Goal: Transaction & Acquisition: Download file/media

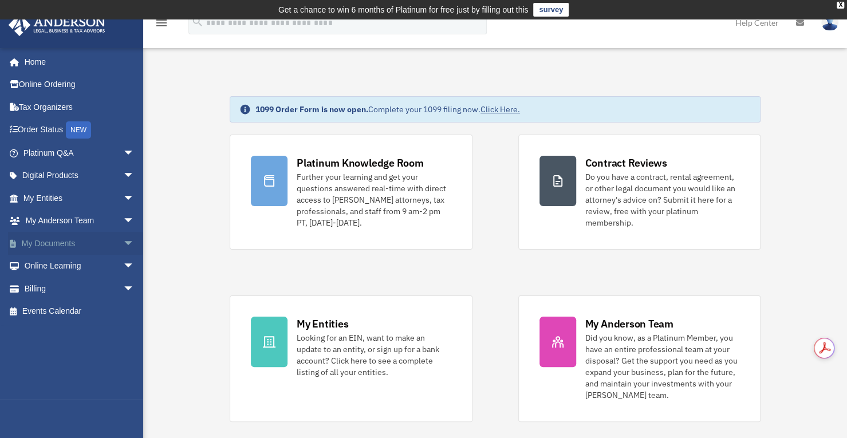
click at [123, 243] on span "arrow_drop_down" at bounding box center [134, 243] width 23 height 23
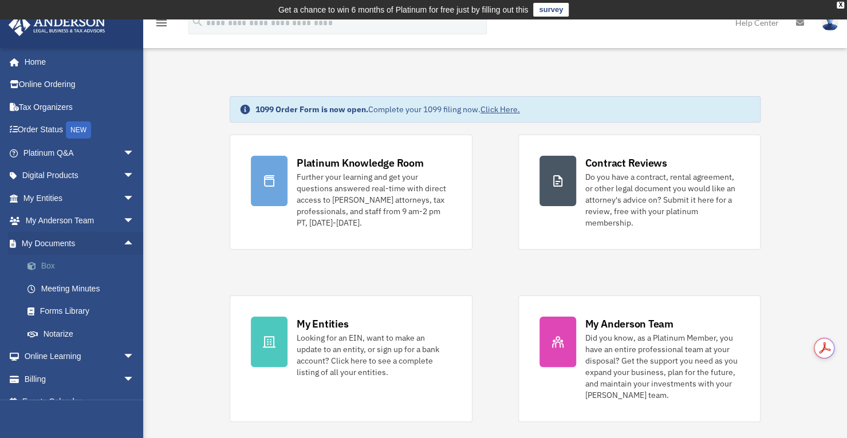
click at [46, 267] on link "Box" at bounding box center [84, 266] width 136 height 23
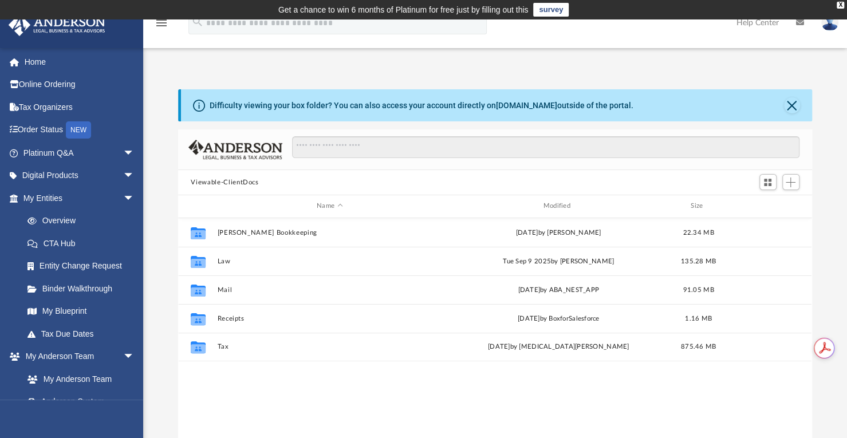
scroll to position [251, 624]
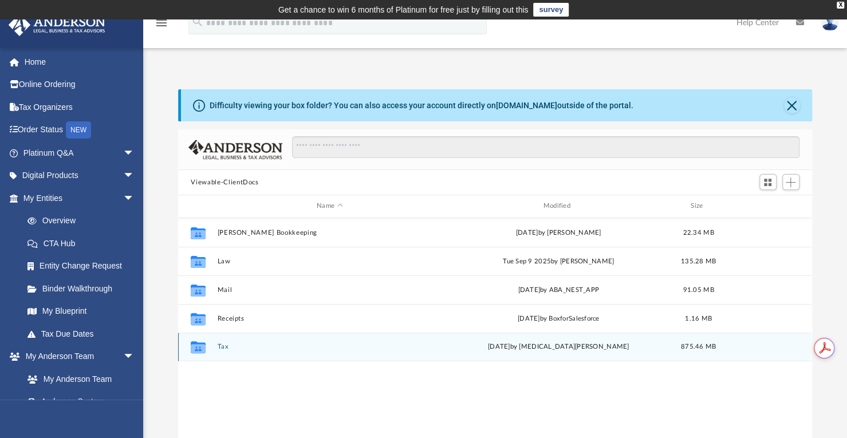
click at [225, 347] on button "Tax" at bounding box center [330, 346] width 224 height 7
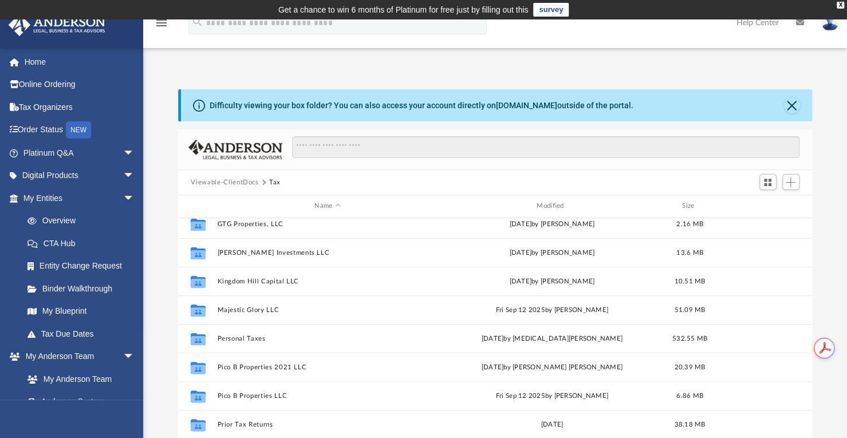
scroll to position [187, 0]
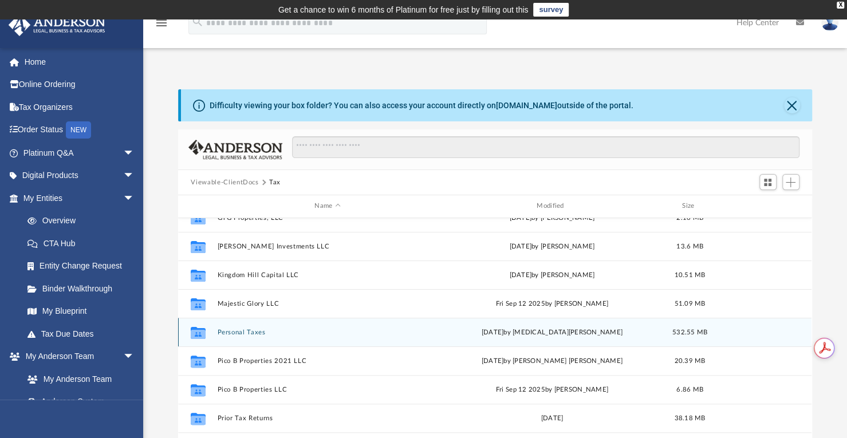
click at [245, 333] on button "Personal Taxes" at bounding box center [328, 332] width 220 height 7
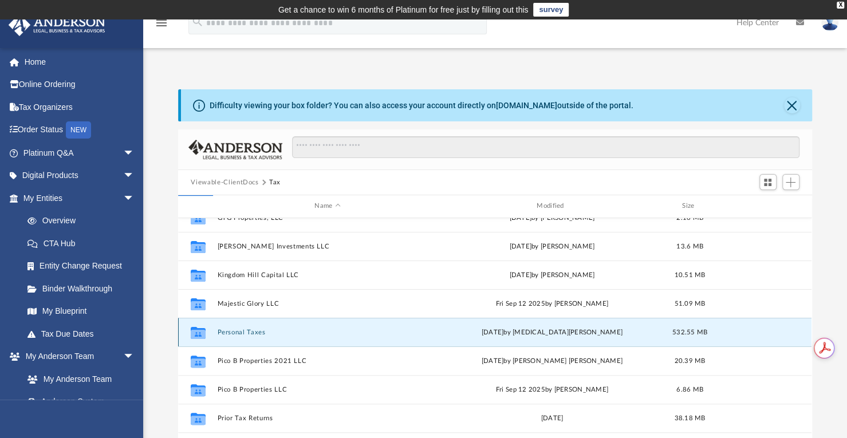
scroll to position [0, 0]
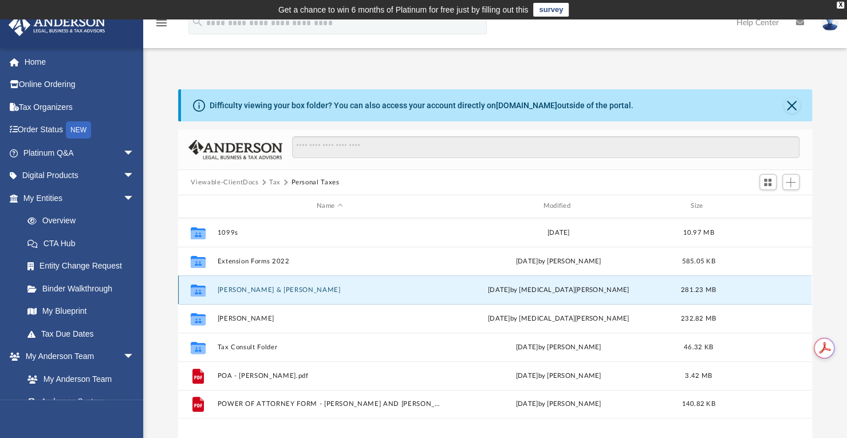
click at [250, 289] on button "[PERSON_NAME] & [PERSON_NAME]" at bounding box center [330, 289] width 224 height 7
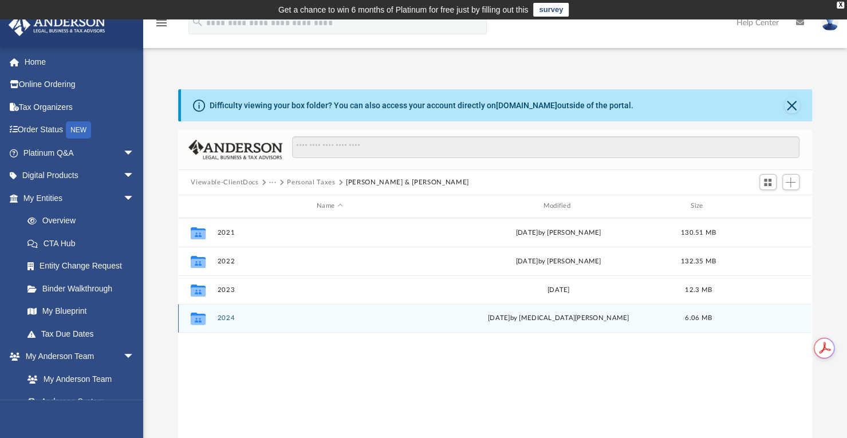
click at [223, 318] on button "2024" at bounding box center [330, 317] width 224 height 7
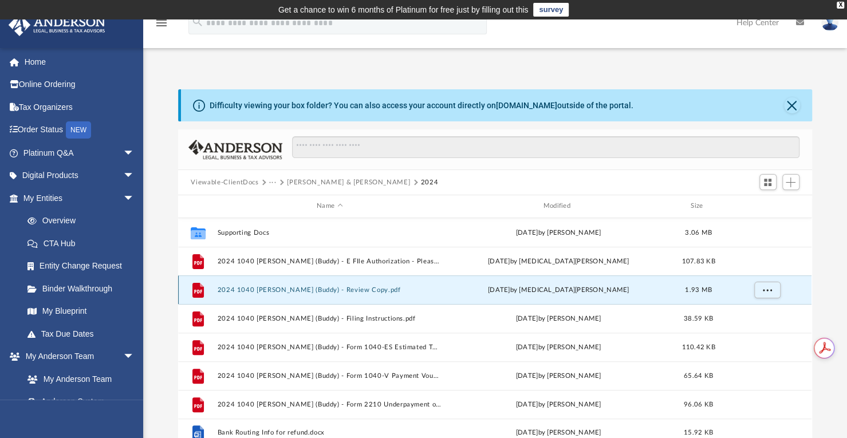
click at [312, 289] on button "2024 1040 [PERSON_NAME] (Buddy) - Review Copy.pdf" at bounding box center [330, 289] width 224 height 7
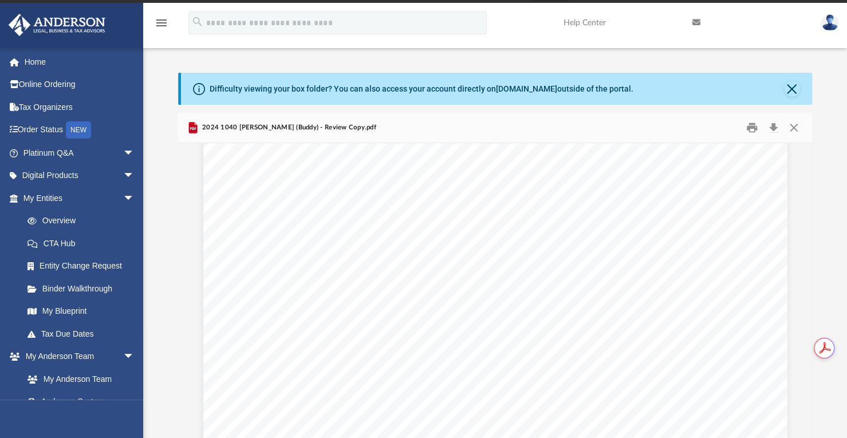
scroll to position [7879, 0]
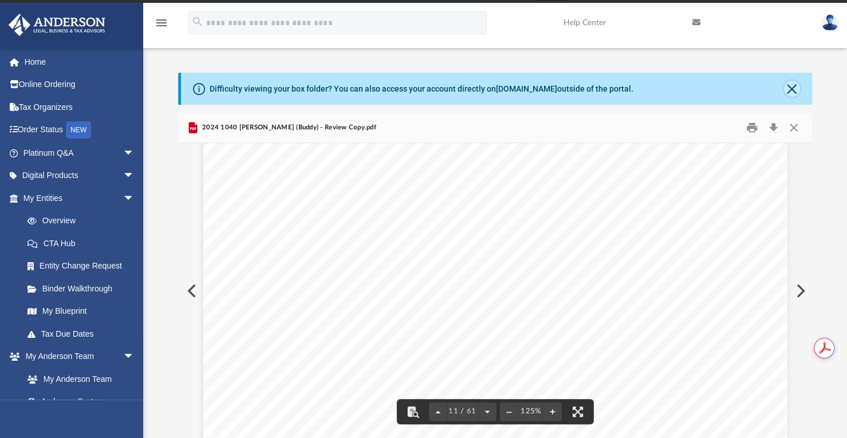
click at [792, 84] on button "Close" at bounding box center [792, 89] width 16 height 16
